Goal: Transaction & Acquisition: Purchase product/service

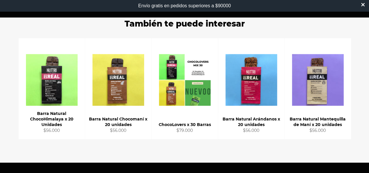
scroll to position [496, 0]
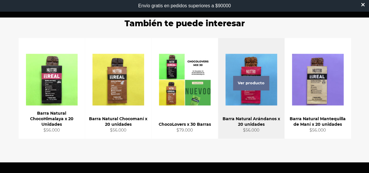
click at [261, 87] on div "Ver producto" at bounding box center [251, 88] width 66 height 101
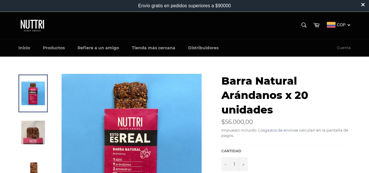
click at [38, 133] on img at bounding box center [33, 133] width 24 height 24
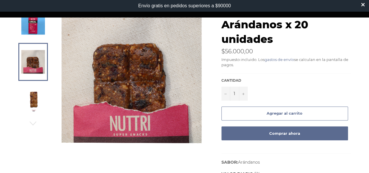
scroll to position [71, 0]
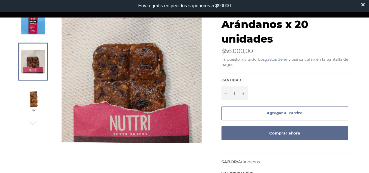
click at [34, 97] on img at bounding box center [33, 101] width 24 height 24
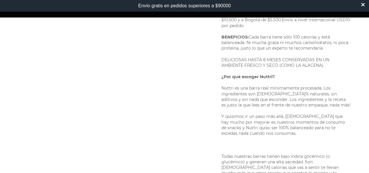
scroll to position [254, 0]
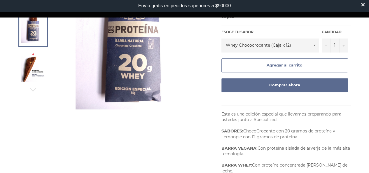
scroll to position [96, 0]
